Goal: Information Seeking & Learning: Find specific page/section

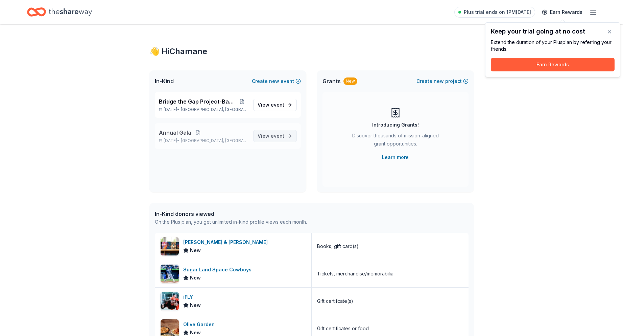
click at [271, 133] on span "View event" at bounding box center [271, 136] width 27 height 8
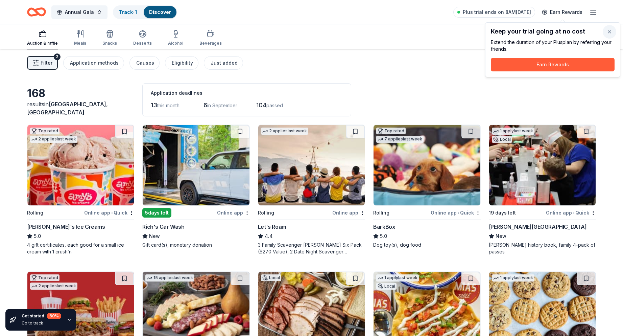
click at [607, 30] on button "button" at bounding box center [610, 32] width 14 height 14
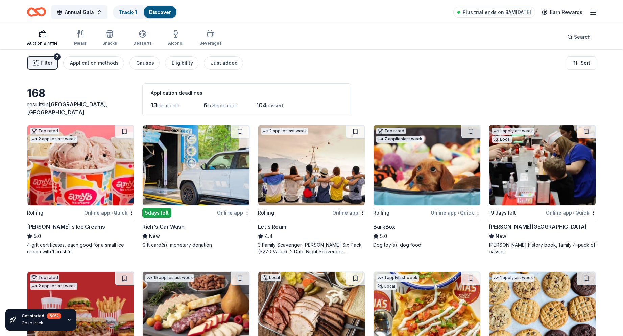
click at [42, 66] on span "Filter" at bounding box center [47, 63] width 12 height 8
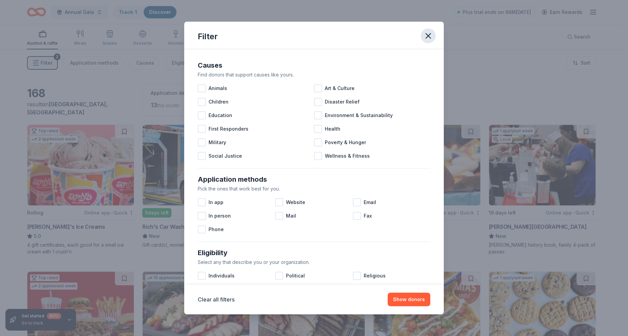
click at [426, 34] on icon "button" at bounding box center [428, 35] width 9 height 9
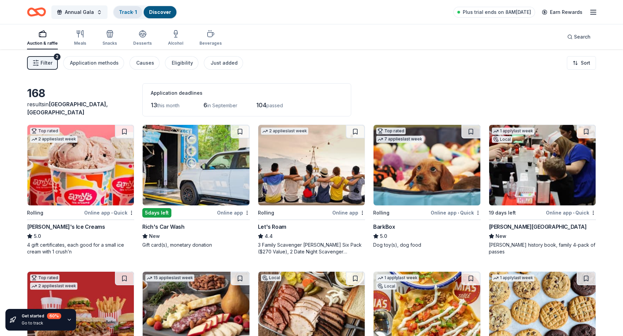
click at [123, 16] on div "Track · 1" at bounding box center [128, 12] width 29 height 12
click at [123, 15] on link "Track · 1" at bounding box center [128, 12] width 18 height 6
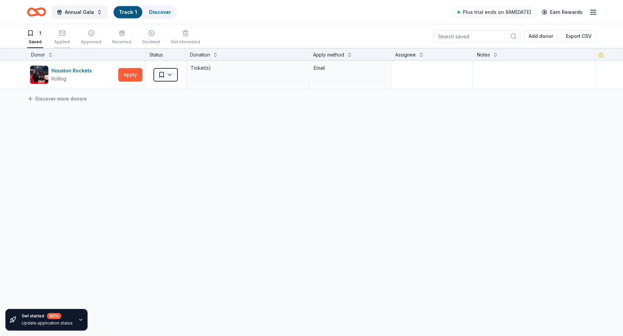
click at [61, 37] on div "Applied" at bounding box center [62, 37] width 16 height 15
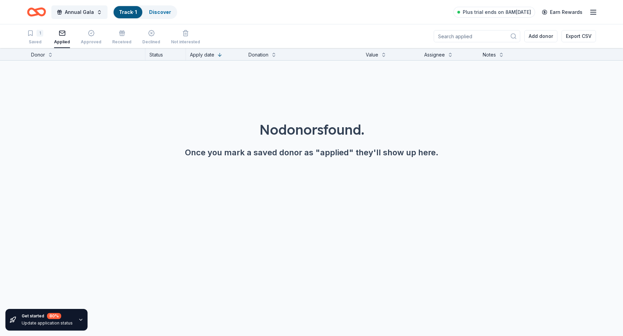
click at [101, 36] on div "1 Saved Applied Approved Received Declined Not interested" at bounding box center [113, 37] width 173 height 21
click at [84, 38] on div "Approved" at bounding box center [91, 37] width 21 height 15
click at [84, 14] on span "Annual Gala" at bounding box center [79, 12] width 29 height 8
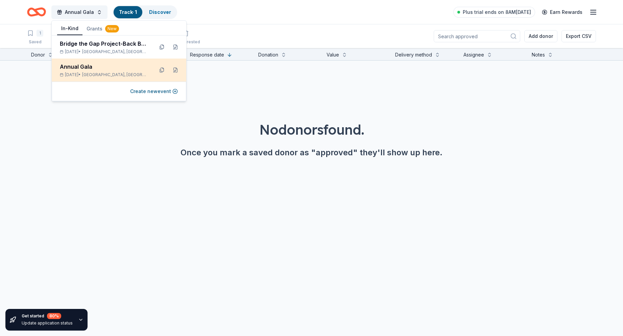
click at [88, 68] on div "Annual Gala" at bounding box center [104, 67] width 89 height 8
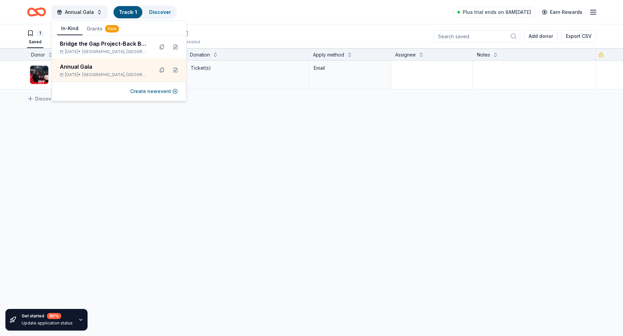
click at [202, 127] on div "Houston Rockets Rolling Apply Saved Ticket(s) Email Discover more donors" at bounding box center [311, 139] width 623 height 156
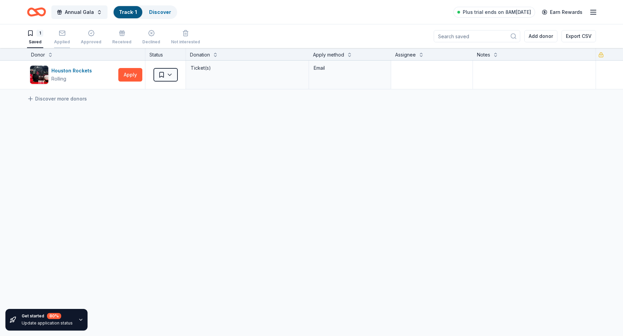
click at [61, 40] on div "Applied" at bounding box center [62, 41] width 16 height 5
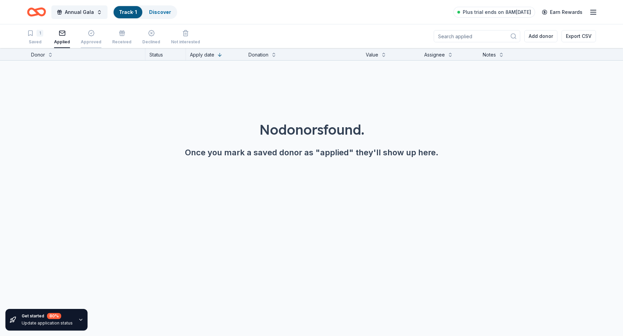
click at [87, 39] on div "Approved" at bounding box center [91, 41] width 21 height 5
click at [428, 56] on div "Delivery method" at bounding box center [413, 55] width 37 height 8
click at [277, 56] on div "Donation" at bounding box center [268, 55] width 20 height 8
click at [284, 52] on button at bounding box center [283, 54] width 5 height 7
click at [284, 56] on button at bounding box center [283, 54] width 5 height 7
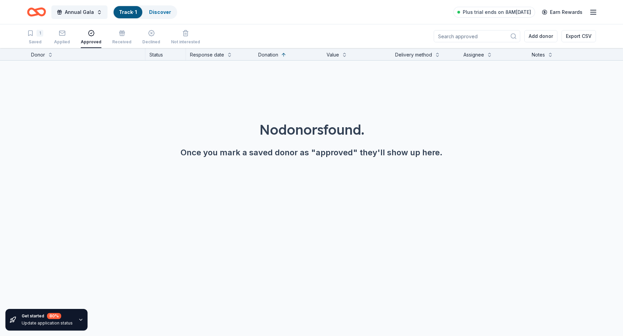
click at [45, 54] on div "Donor" at bounding box center [86, 55] width 110 height 8
click at [46, 56] on div "Donor" at bounding box center [86, 55] width 110 height 8
click at [49, 55] on button at bounding box center [50, 54] width 5 height 7
click at [77, 14] on span "Annual Gala" at bounding box center [79, 12] width 29 height 8
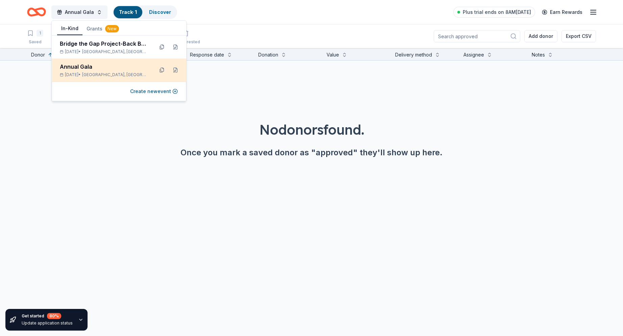
click at [84, 71] on div "Annual Gala Sep 13, 2025 • Surfside Beach, TX" at bounding box center [104, 70] width 89 height 15
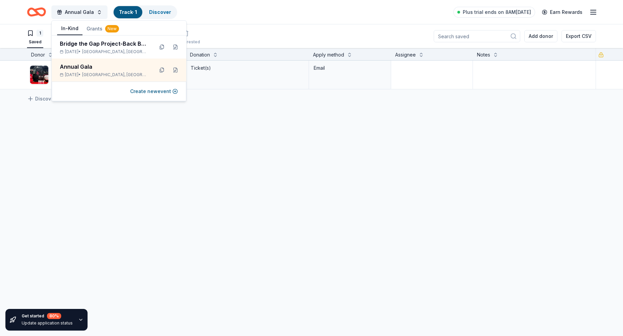
click at [144, 164] on div "Houston Rockets Rolling Apply Saved Ticket(s) Email Discover more donors" at bounding box center [311, 139] width 623 height 156
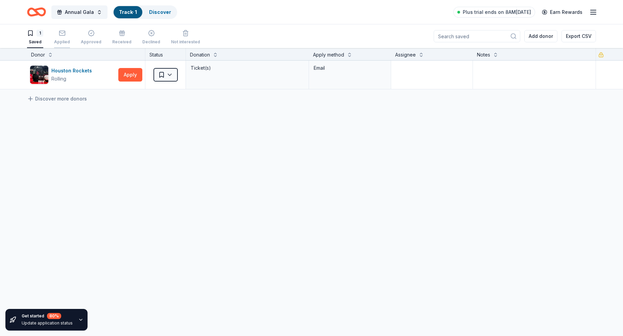
click at [62, 42] on div "Applied" at bounding box center [62, 41] width 16 height 5
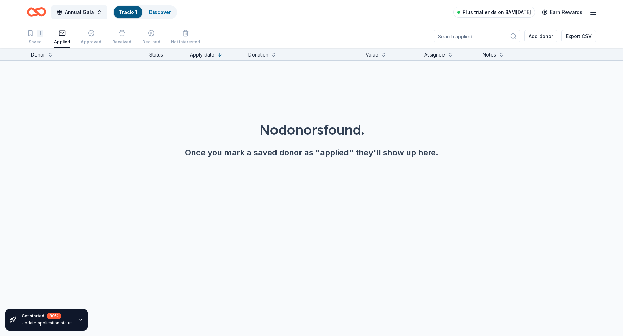
click at [498, 13] on span "Plus trial ends on 8AM[DATE]" at bounding box center [497, 12] width 68 height 8
click at [496, 13] on span "Plus trial ends on 8AM[DATE]" at bounding box center [497, 12] width 68 height 8
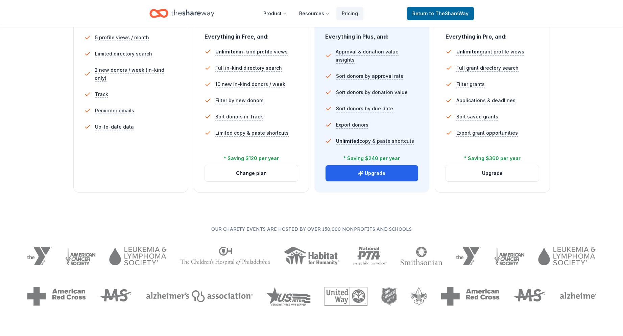
scroll to position [169, 0]
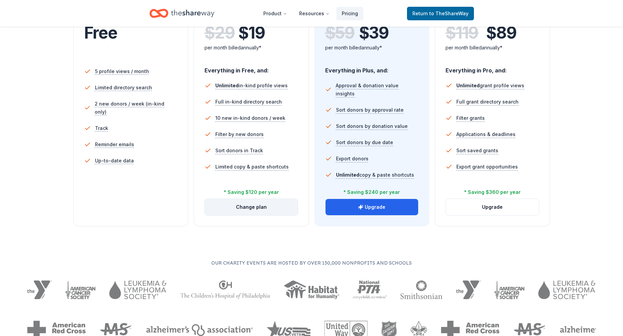
click at [226, 207] on button "Change plan" at bounding box center [251, 207] width 93 height 16
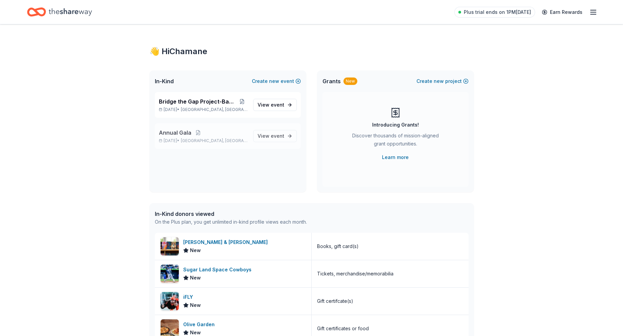
click at [182, 131] on span "Annual Gala" at bounding box center [175, 132] width 32 height 8
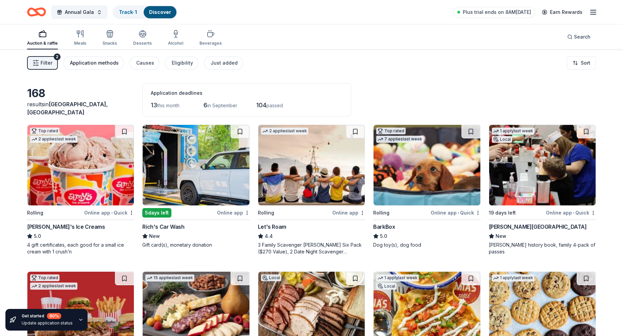
click at [94, 63] on div "Application methods" at bounding box center [94, 63] width 49 height 8
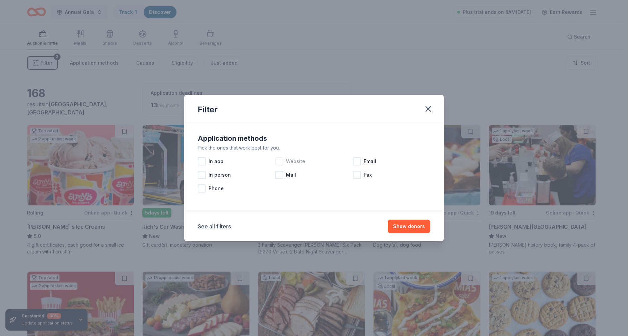
click at [280, 162] on div at bounding box center [279, 161] width 8 height 8
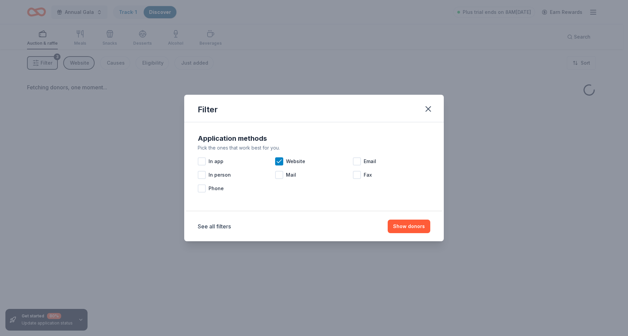
drag, startPoint x: 421, startPoint y: 225, endPoint x: 380, endPoint y: 202, distance: 46.9
click at [421, 224] on button "Show donors" at bounding box center [409, 226] width 43 height 14
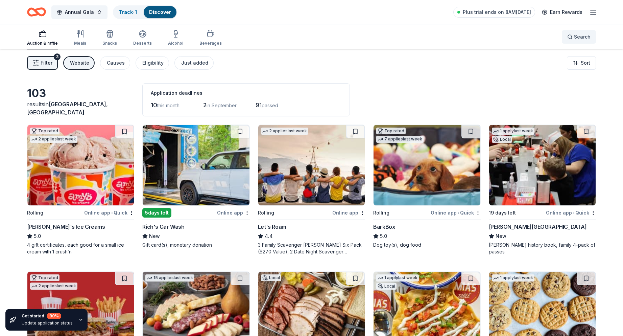
click at [565, 36] on button "Search" at bounding box center [579, 37] width 34 height 14
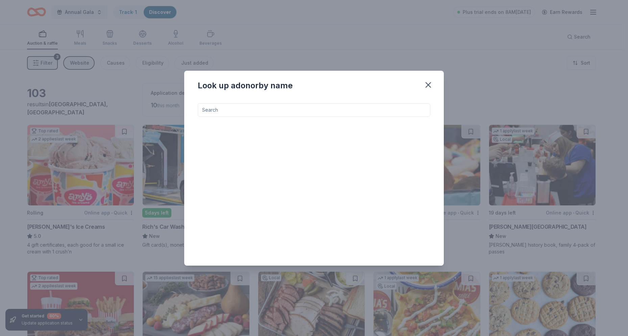
click at [259, 111] on input at bounding box center [314, 110] width 233 height 14
type input "park hill fine art"
click at [428, 86] on icon "button" at bounding box center [428, 84] width 5 height 5
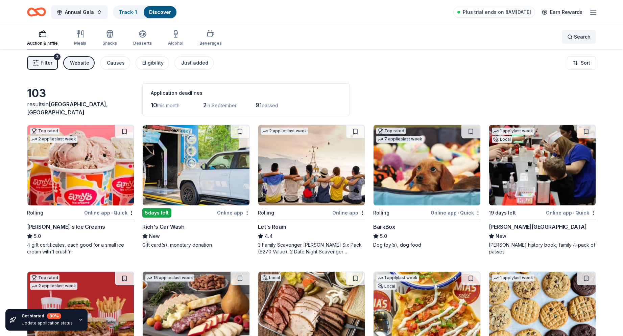
click at [573, 36] on div "Search" at bounding box center [578, 37] width 23 height 8
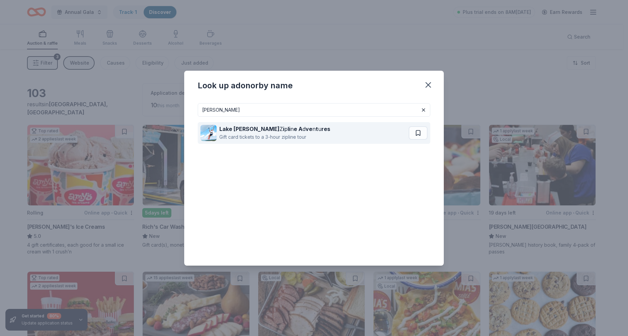
type input "[PERSON_NAME]"
click at [246, 132] on strong "Lake [PERSON_NAME]" at bounding box center [249, 128] width 60 height 7
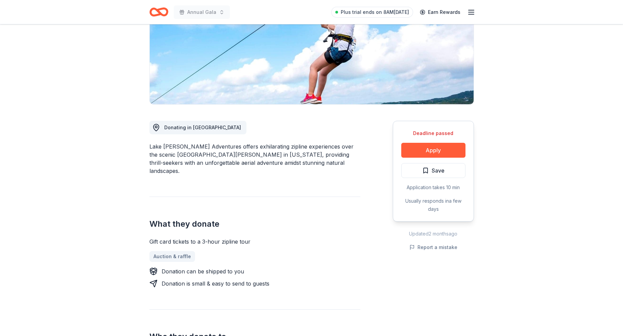
scroll to position [101, 0]
drag, startPoint x: 225, startPoint y: 145, endPoint x: 150, endPoint y: 149, distance: 75.5
click at [150, 149] on div "Lake Travis Zipline Adventures offers exhilarating zipline experiences over the…" at bounding box center [254, 158] width 211 height 32
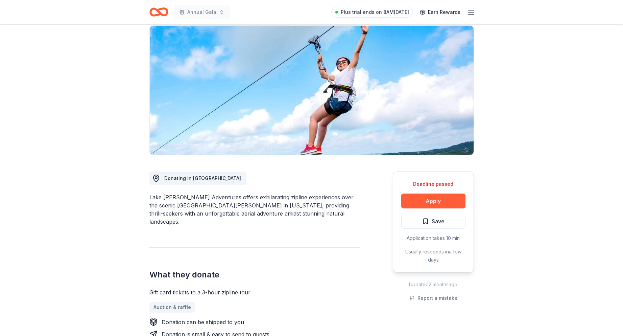
scroll to position [0, 0]
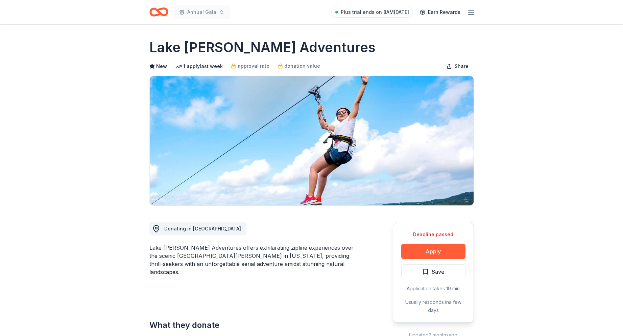
click at [211, 43] on h1 "Lake [PERSON_NAME] Adventures" at bounding box center [262, 47] width 226 height 19
